Goal: Task Accomplishment & Management: Manage account settings

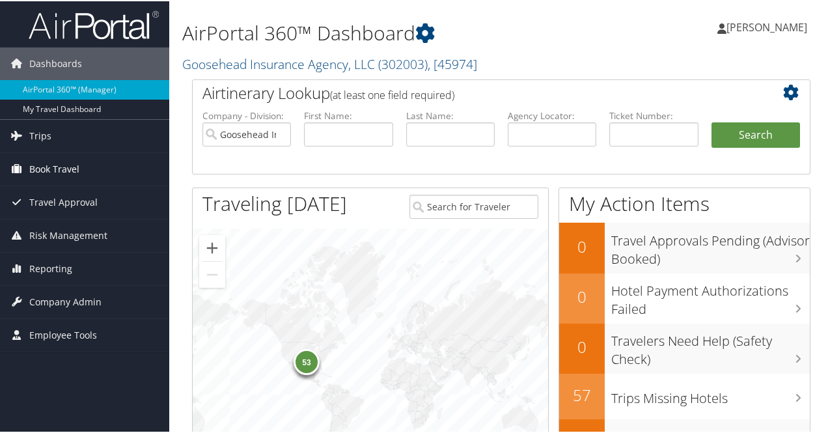
click at [56, 163] on span "Book Travel" at bounding box center [54, 168] width 50 height 33
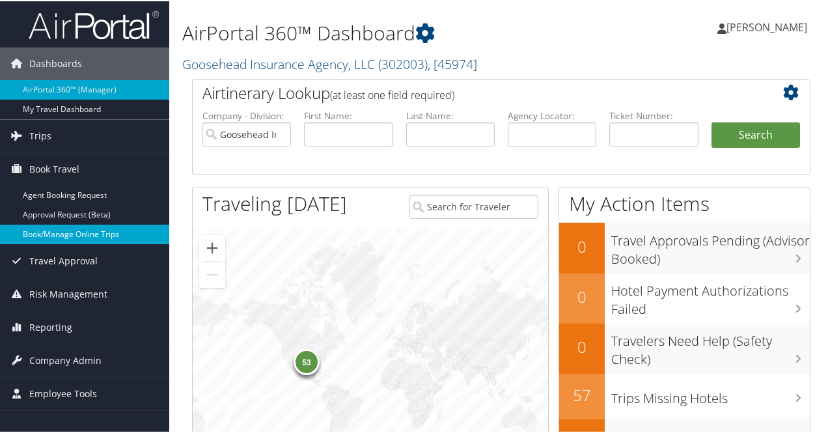
click at [49, 232] on link "Book/Manage Online Trips" at bounding box center [84, 233] width 169 height 20
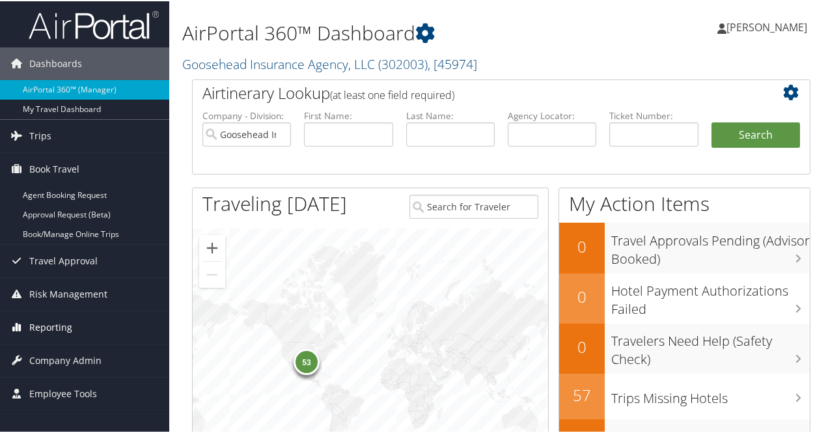
click at [65, 324] on span "Reporting" at bounding box center [50, 326] width 43 height 33
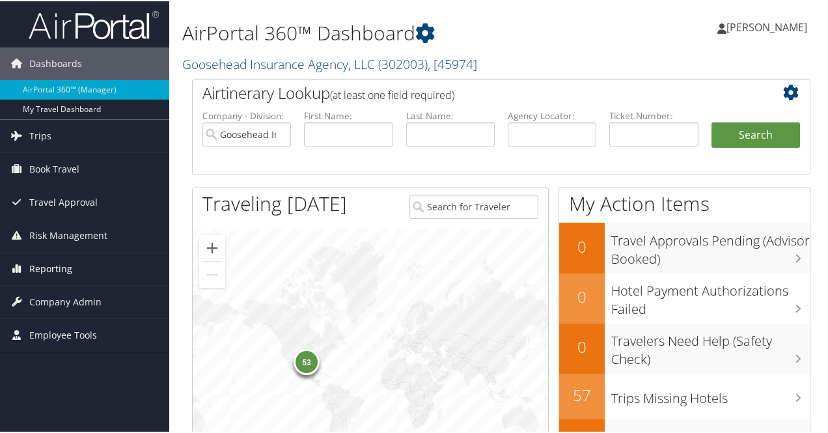
click at [55, 264] on span "Reporting" at bounding box center [50, 267] width 43 height 33
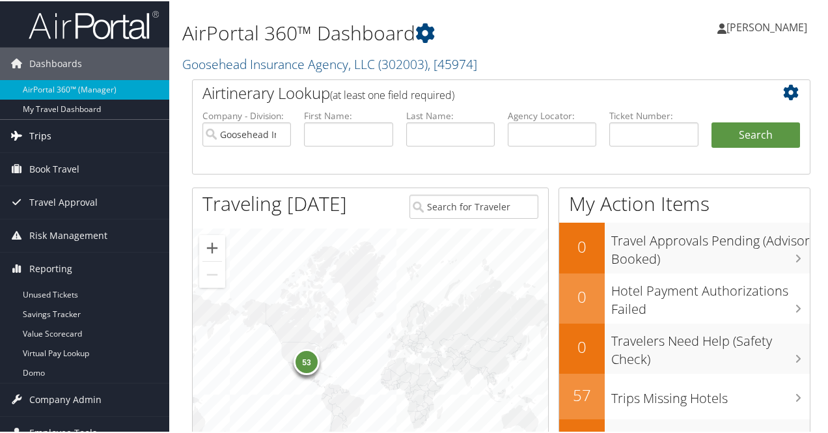
click at [52, 133] on link "Trips" at bounding box center [84, 134] width 169 height 33
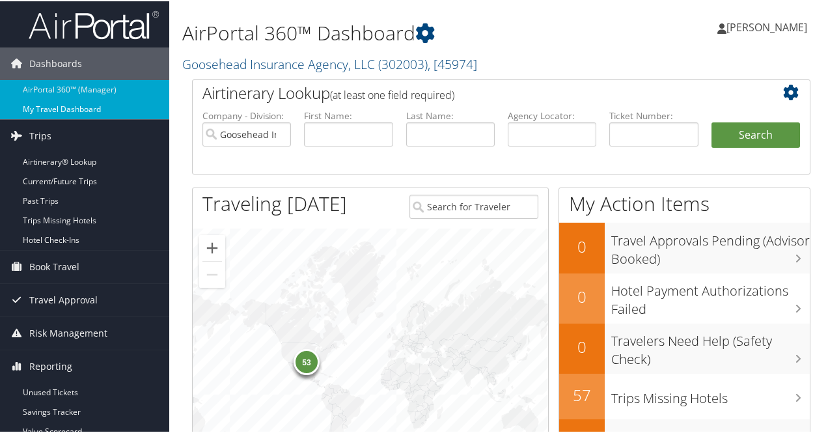
click at [55, 110] on link "My Travel Dashboard" at bounding box center [84, 108] width 169 height 20
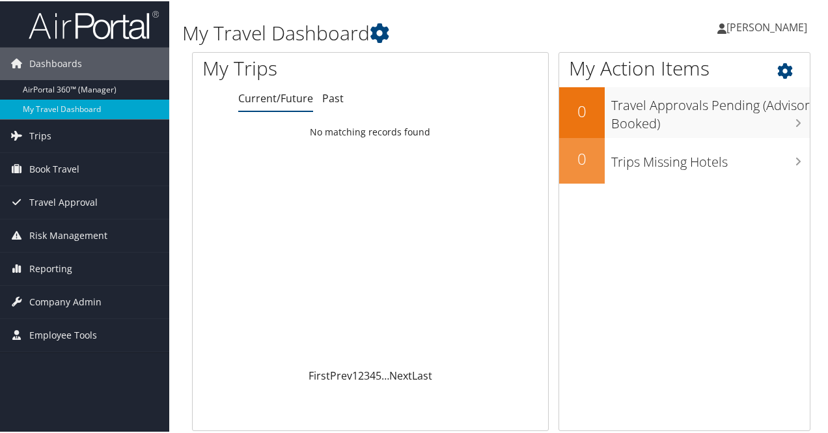
click at [691, 362] on div "My Action Items 0 Travel Approvals Pending (Advisor Booked) 0 Trips Missing Hot…" at bounding box center [684, 240] width 252 height 379
click at [53, 132] on link "Trips" at bounding box center [84, 134] width 169 height 33
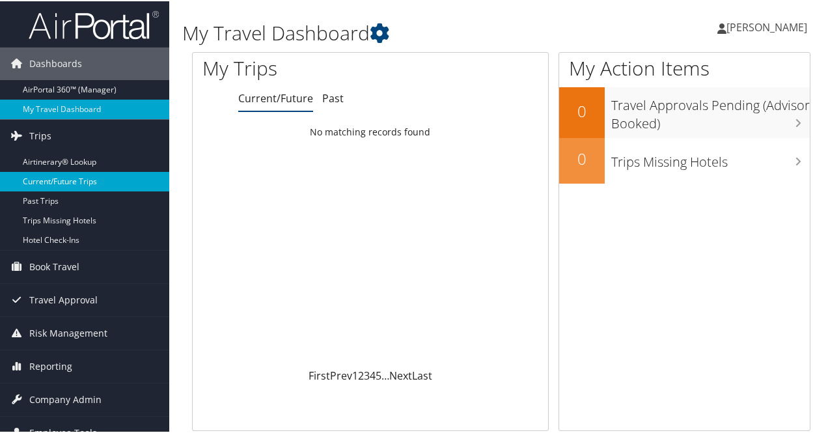
click at [88, 180] on link "Current/Future Trips" at bounding box center [84, 180] width 169 height 20
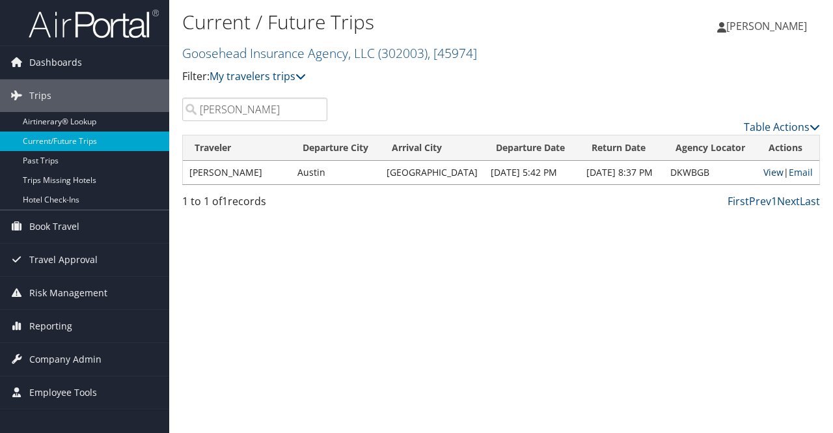
type input "[PERSON_NAME]"
click at [770, 174] on link "View" at bounding box center [773, 172] width 20 height 12
click at [257, 102] on input "felan" at bounding box center [254, 109] width 145 height 23
type input "crystal"
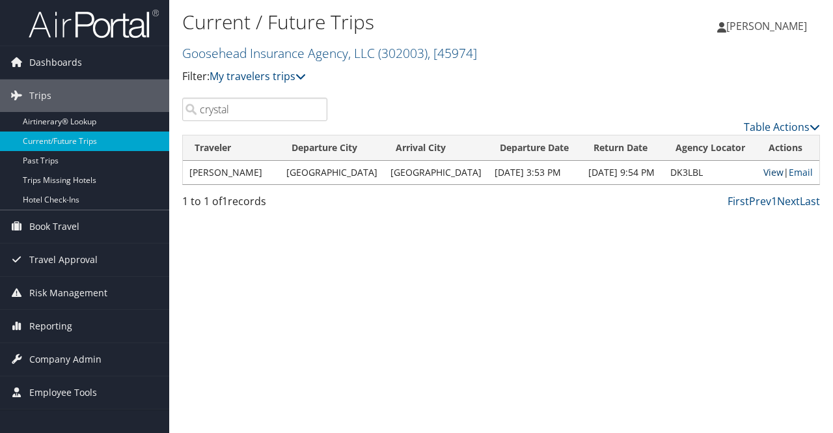
click at [766, 172] on link "View" at bounding box center [773, 172] width 20 height 12
click at [44, 59] on span "Dashboards" at bounding box center [55, 62] width 53 height 33
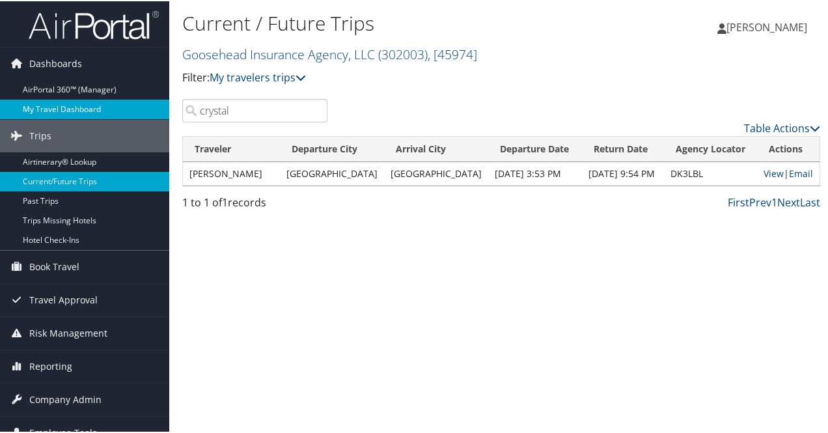
click at [57, 106] on link "My Travel Dashboard" at bounding box center [84, 108] width 169 height 20
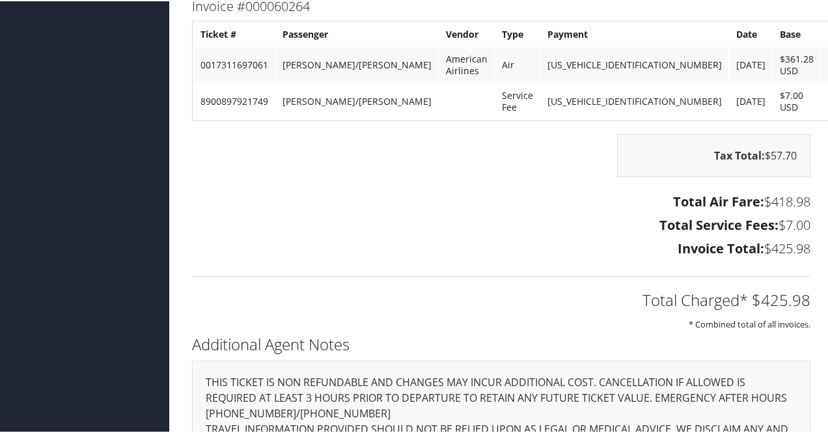
scroll to position [1261, 0]
drag, startPoint x: 804, startPoint y: 294, endPoint x: 748, endPoint y: 293, distance: 56.6
click at [748, 293] on h2 "Total Charged* $425.98" at bounding box center [501, 299] width 618 height 22
copy h2 "$425.98"
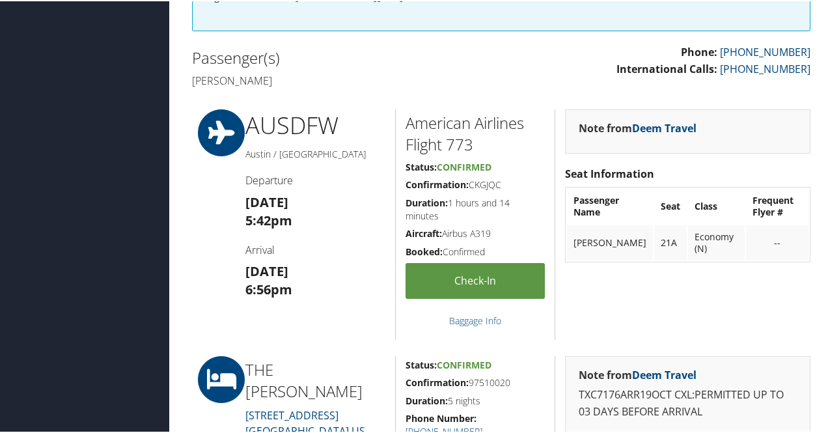
scroll to position [0, 0]
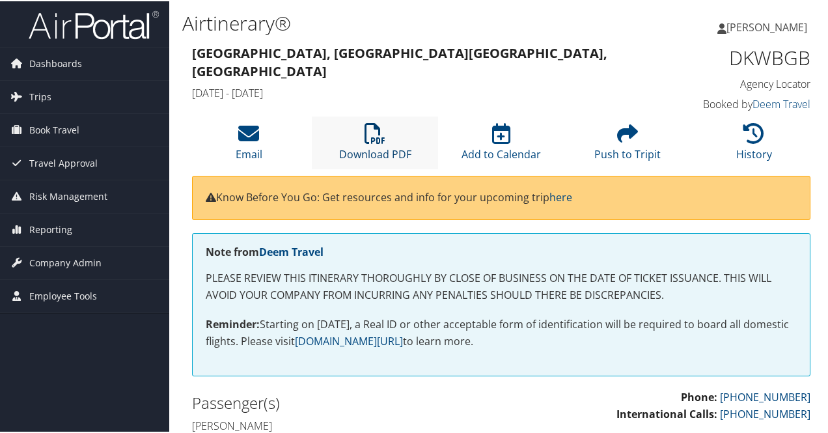
click at [367, 139] on icon at bounding box center [374, 132] width 21 height 21
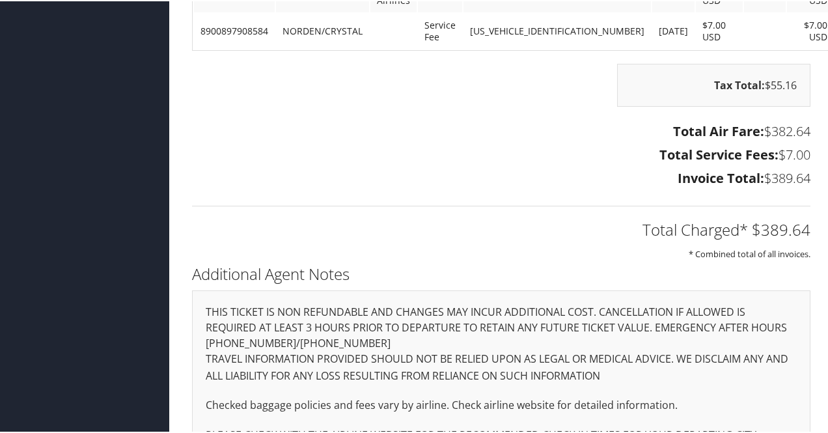
scroll to position [1314, 0]
drag, startPoint x: 747, startPoint y: 225, endPoint x: 802, endPoint y: 228, distance: 55.4
click at [802, 228] on h2 "Total Charged* $389.64" at bounding box center [501, 228] width 618 height 22
copy h2 "$389.64"
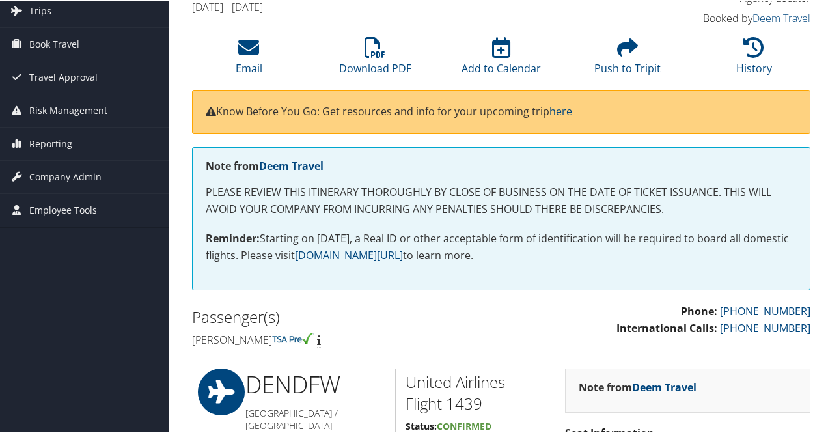
scroll to position [0, 0]
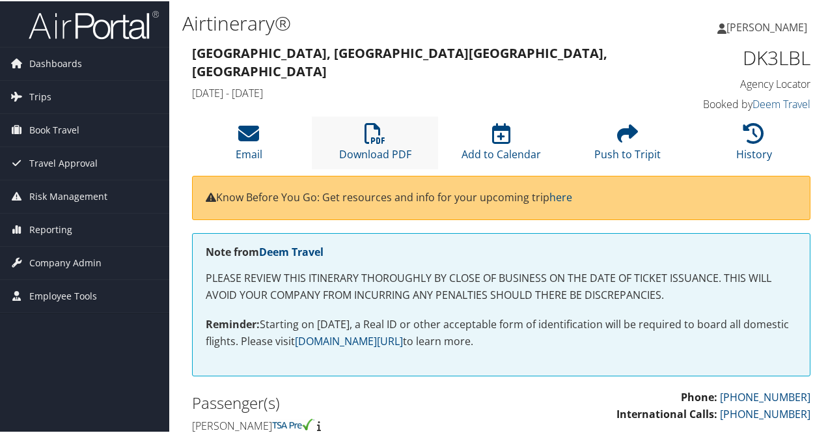
click at [386, 142] on li "Download PDF" at bounding box center [375, 141] width 126 height 53
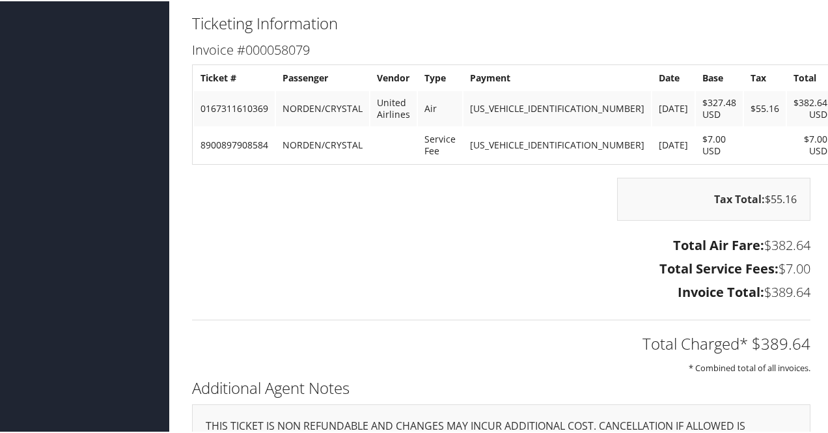
scroll to position [1347, 0]
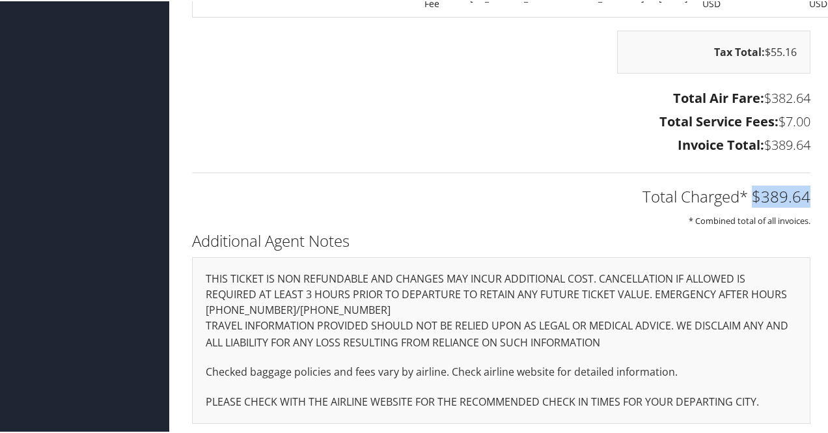
drag, startPoint x: 750, startPoint y: 190, endPoint x: 803, endPoint y: 196, distance: 53.7
click at [803, 196] on h2 "Total Charged* $389.64" at bounding box center [501, 195] width 618 height 22
copy h2 "$389.64"
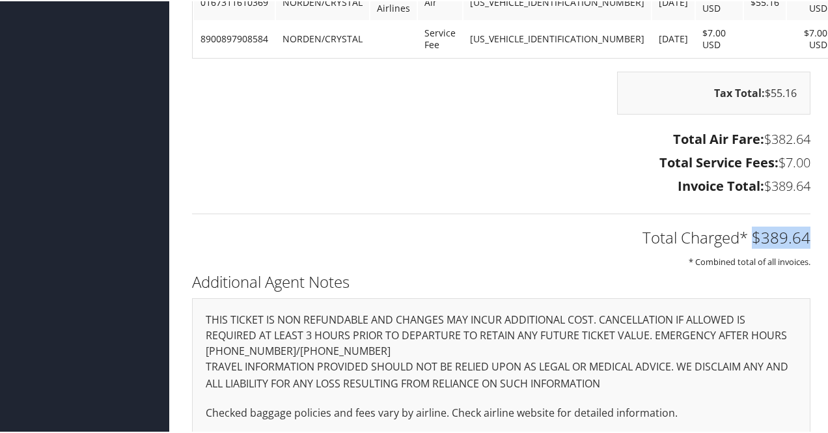
scroll to position [1226, 0]
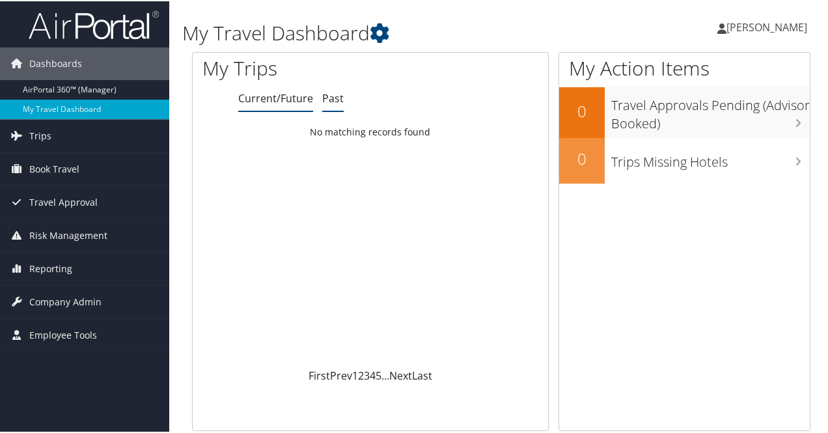
click at [337, 98] on link "Past" at bounding box center [332, 97] width 21 height 14
click at [67, 135] on link "Trips" at bounding box center [84, 134] width 169 height 33
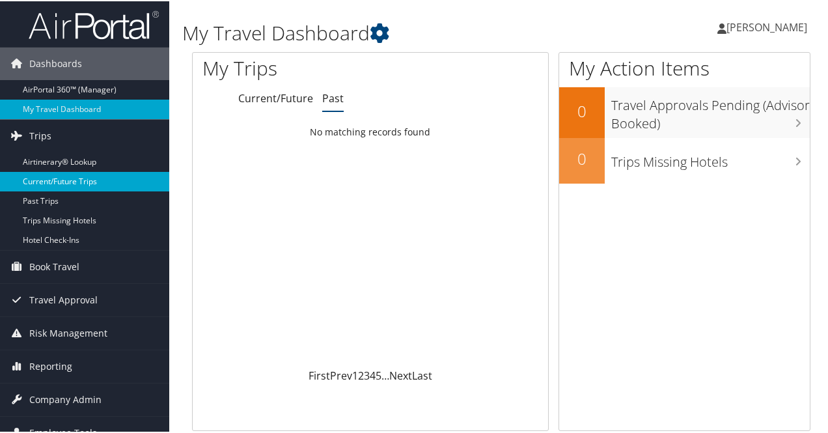
click at [60, 182] on link "Current/Future Trips" at bounding box center [84, 180] width 169 height 20
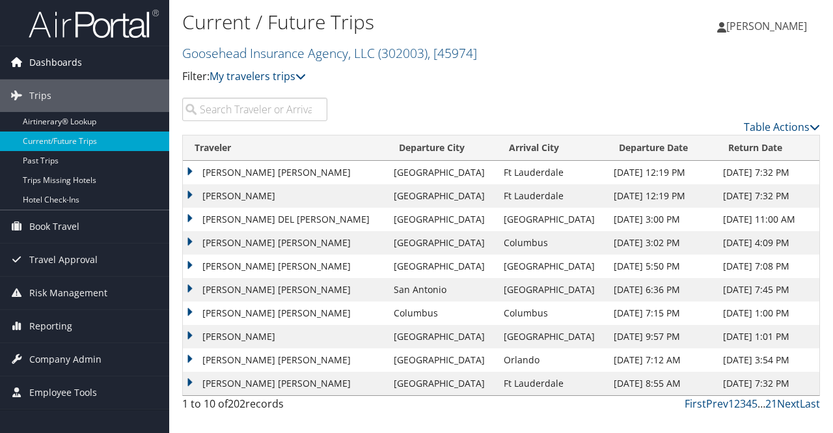
click at [83, 61] on link "Dashboards" at bounding box center [84, 62] width 169 height 33
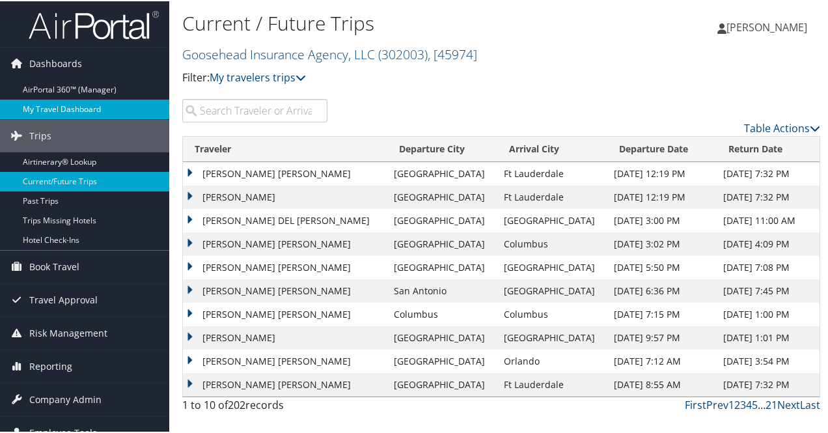
click at [67, 111] on link "My Travel Dashboard" at bounding box center [84, 108] width 169 height 20
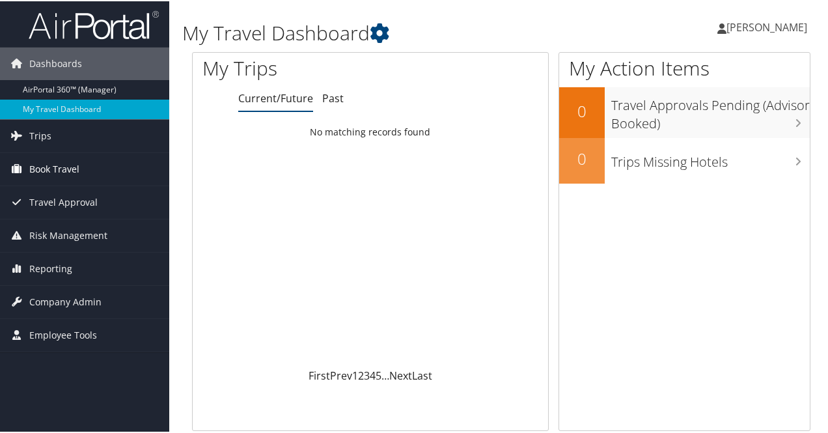
click at [46, 171] on span "Book Travel" at bounding box center [54, 168] width 50 height 33
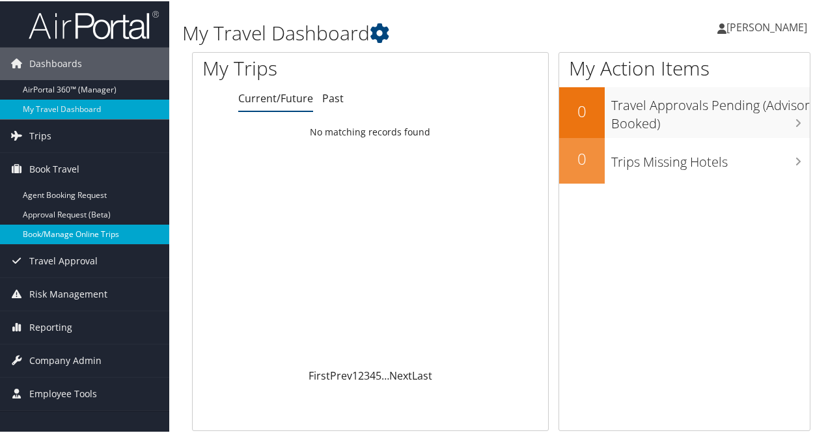
click at [23, 230] on link "Book/Manage Online Trips" at bounding box center [84, 233] width 169 height 20
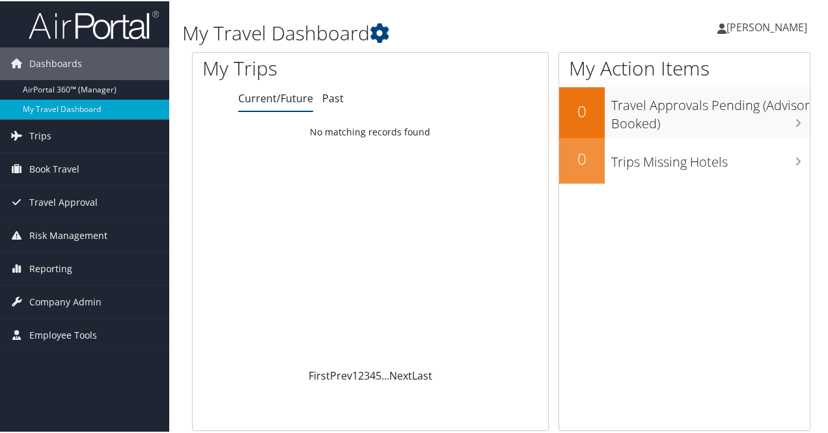
click at [742, 29] on span "Mara Erickson" at bounding box center [766, 26] width 81 height 14
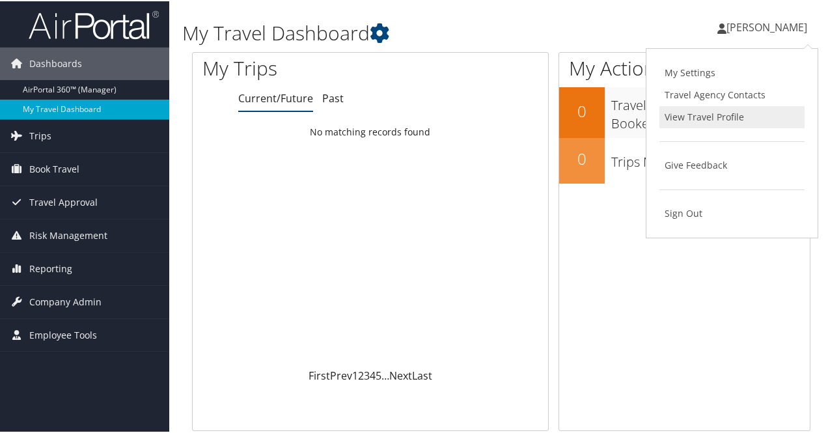
click at [685, 119] on link "View Travel Profile" at bounding box center [731, 116] width 145 height 22
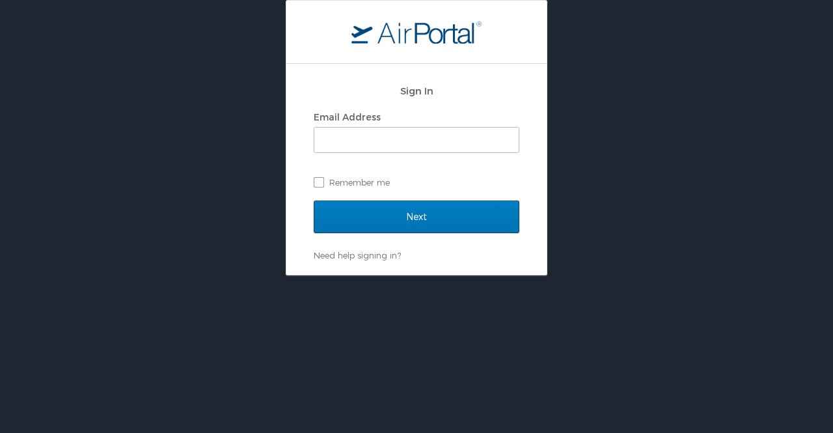
click at [601, 221] on div "Sign In Email Address Remember me Next Need help signing in? Forgot password? H…" at bounding box center [416, 137] width 833 height 275
type input "[PERSON_NAME][EMAIL_ADDRESS][DOMAIN_NAME]"
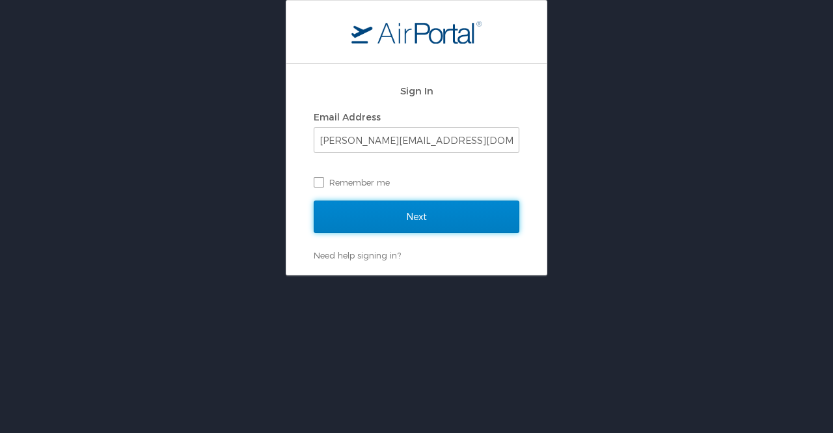
click at [435, 210] on input "Next" at bounding box center [417, 216] width 206 height 33
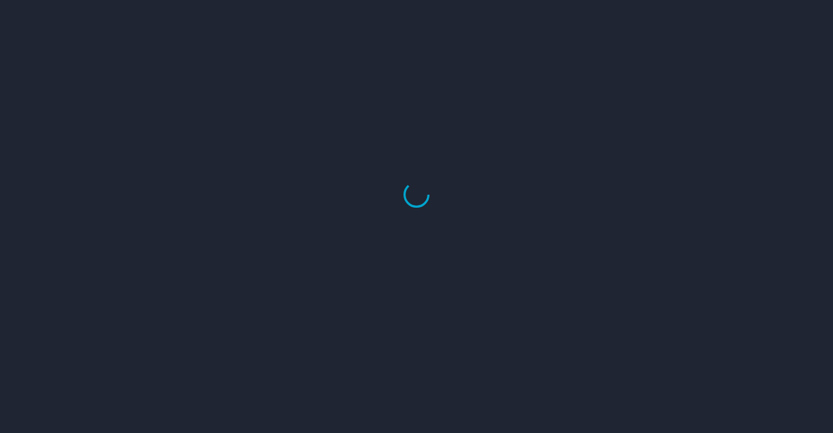
select select "US"
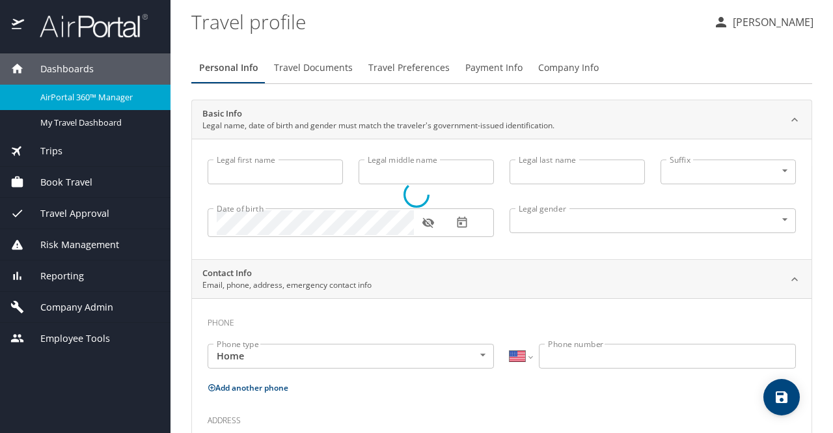
type input "Mara"
type input "Alyssa"
type input "[PERSON_NAME]"
type input "[DEMOGRAPHIC_DATA]"
type input "[PERSON_NAME]"
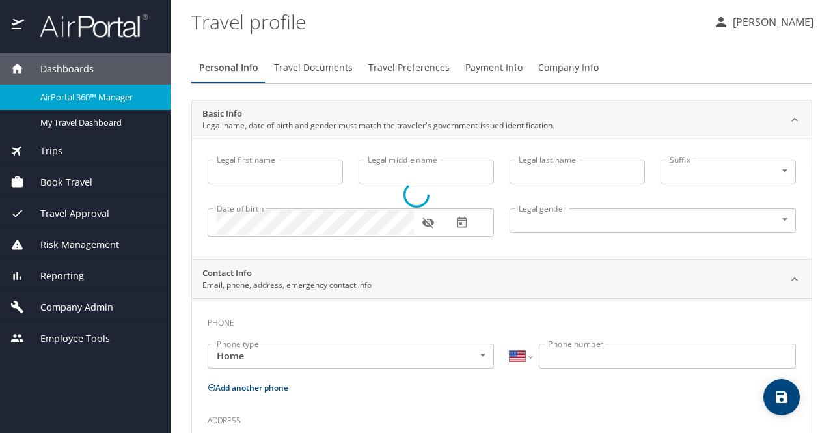
type input "[PERSON_NAME]"
type input "[PHONE_NUMBER]"
type input "[GEOGRAPHIC_DATA]"
type input "[US_STATE]"
type input "[GEOGRAPHIC_DATA]"
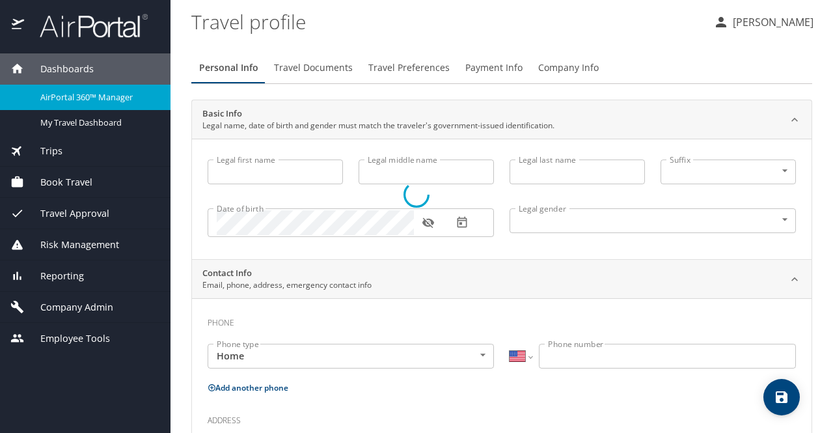
type input "[US_STATE]"
select select "US"
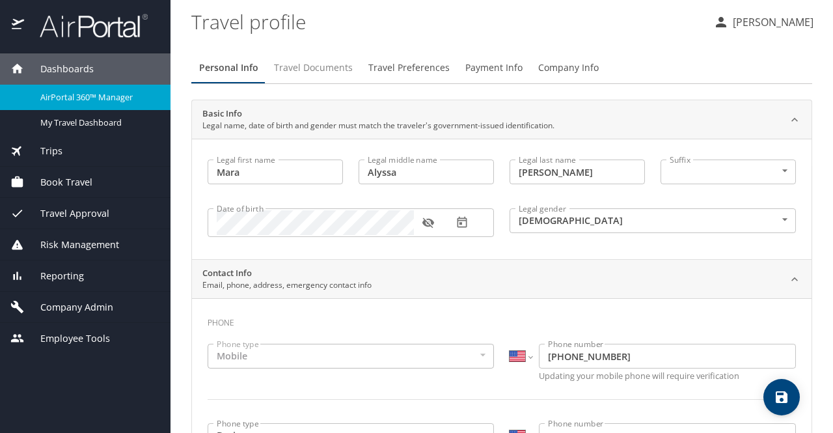
click at [319, 64] on span "Travel Documents" at bounding box center [313, 68] width 79 height 16
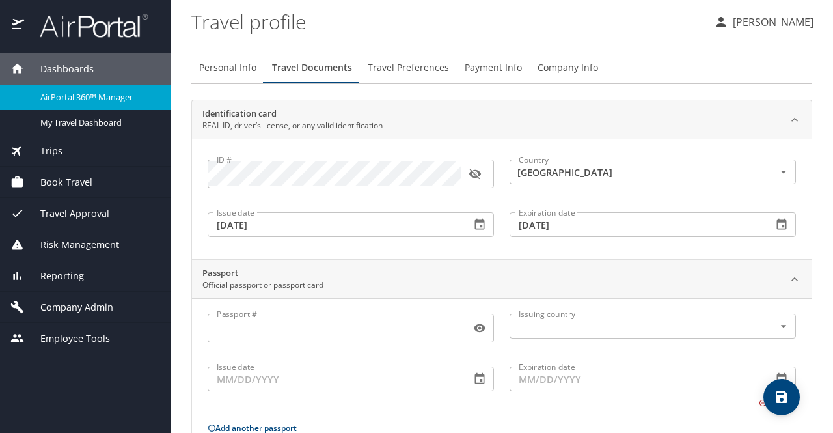
click at [398, 69] on span "Travel Preferences" at bounding box center [408, 68] width 81 height 16
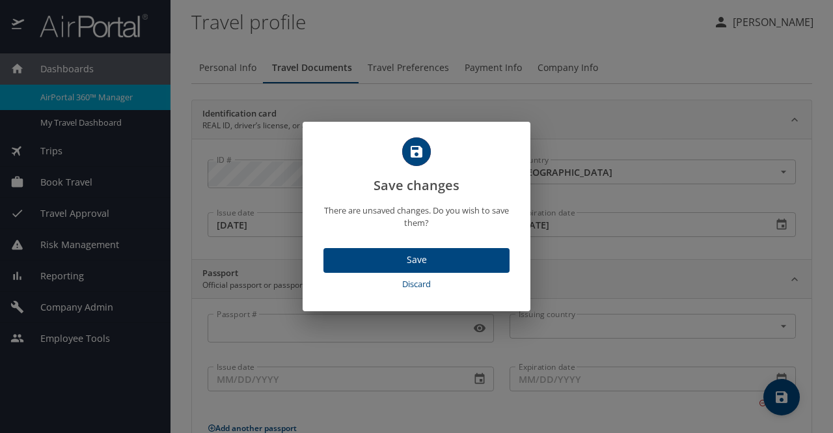
click at [412, 286] on span "Discard" at bounding box center [417, 284] width 176 height 15
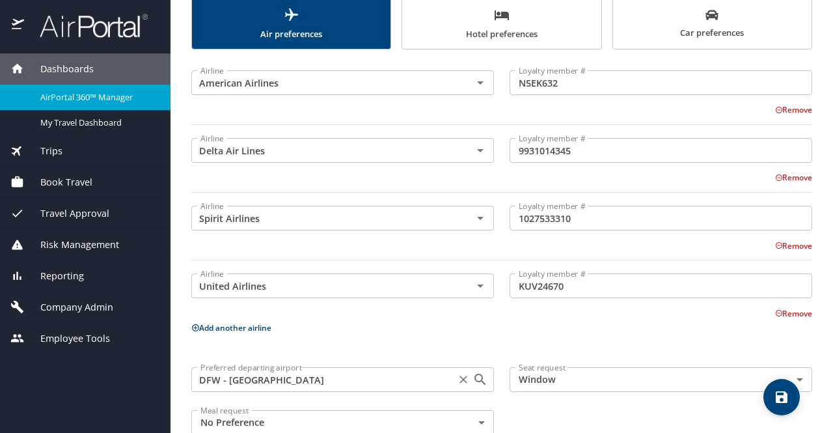
scroll to position [143, 0]
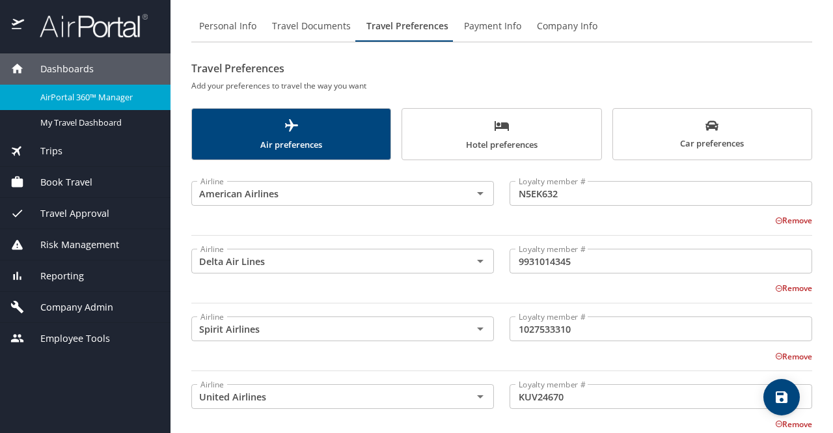
click at [497, 128] on icon "scrollable force tabs example" at bounding box center [501, 126] width 14 height 10
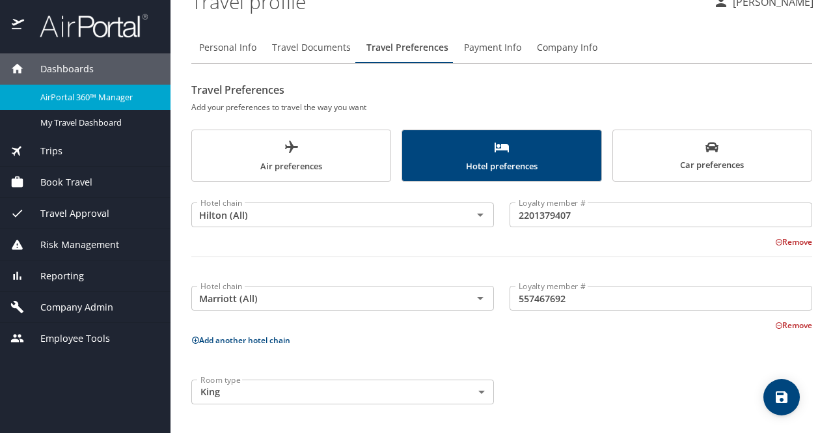
scroll to position [19, 0]
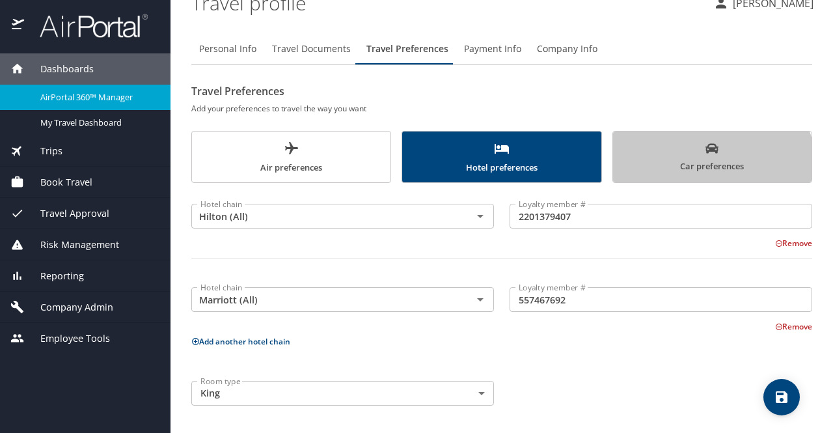
click at [686, 170] on span "Car preferences" at bounding box center [712, 158] width 183 height 32
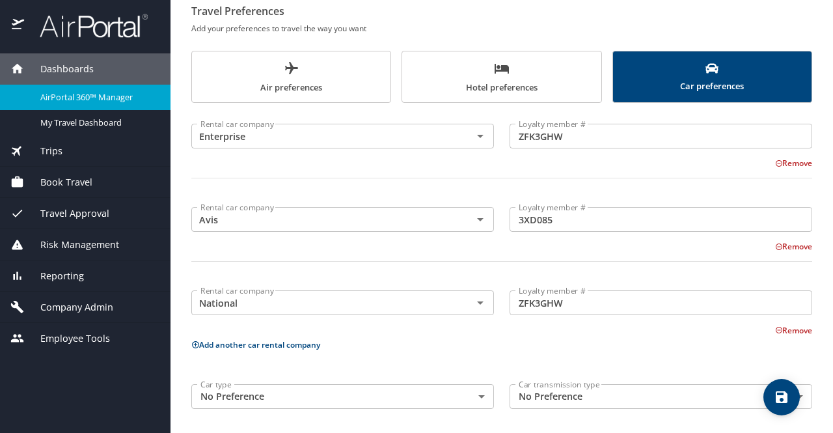
scroll to position [102, 0]
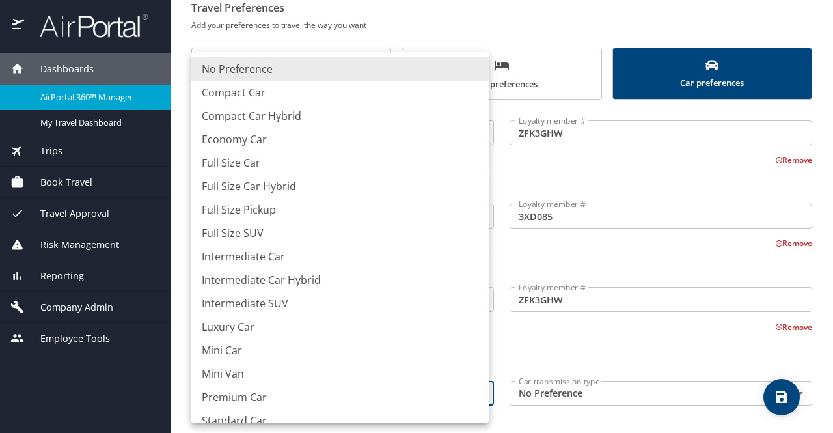
click at [288, 388] on body "Dashboards AirPortal 360™ Manager My Travel Dashboard Trips Airtinerary® Lookup…" at bounding box center [416, 216] width 833 height 433
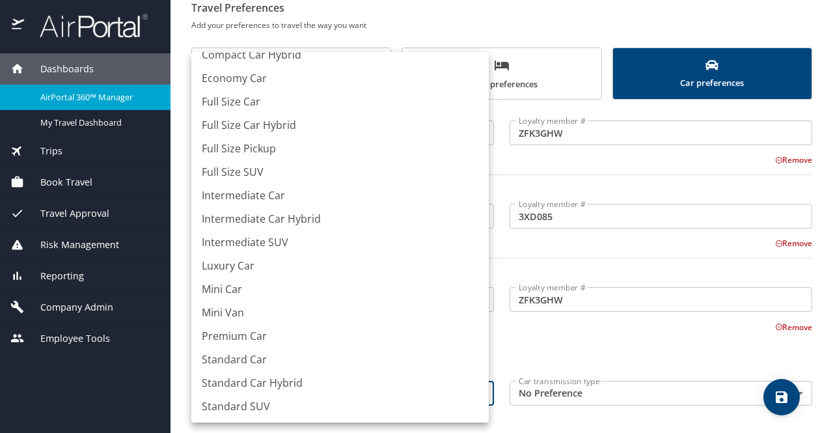
click at [243, 196] on li "Intermediate Car" at bounding box center [339, 194] width 297 height 23
type input "IntermediateCar"
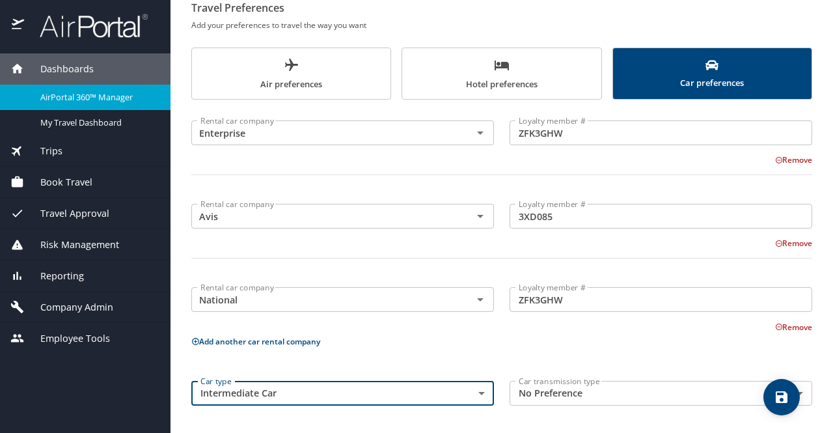
click at [781, 405] on button "save" at bounding box center [781, 397] width 36 height 36
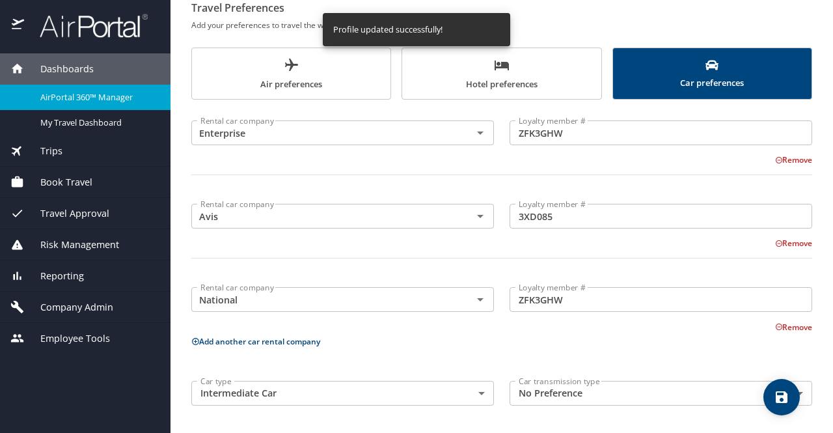
scroll to position [0, 0]
